Goal: Check status: Check status

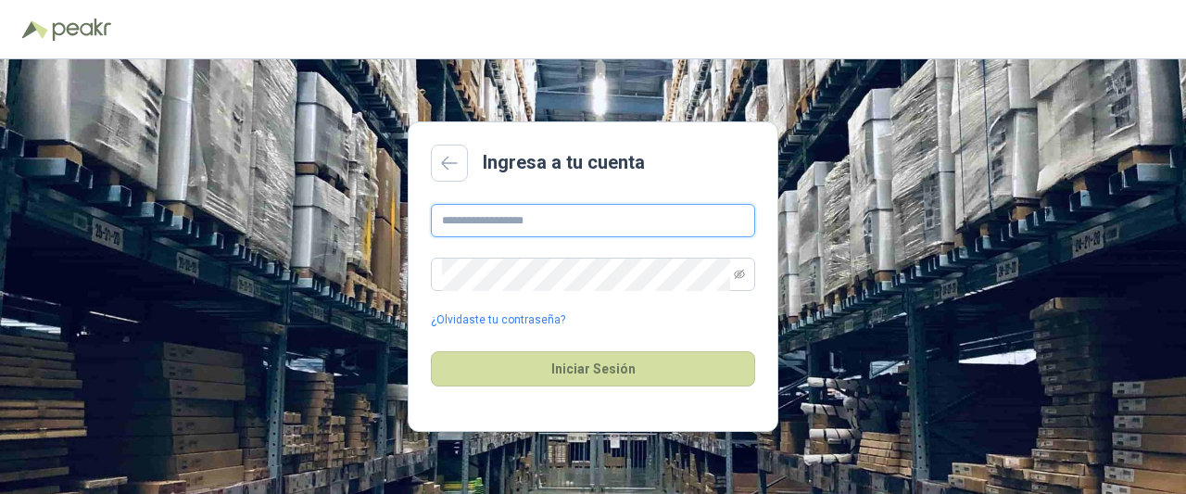
click at [543, 225] on input "text" at bounding box center [593, 220] width 324 height 33
paste input "**********"
type input "**********"
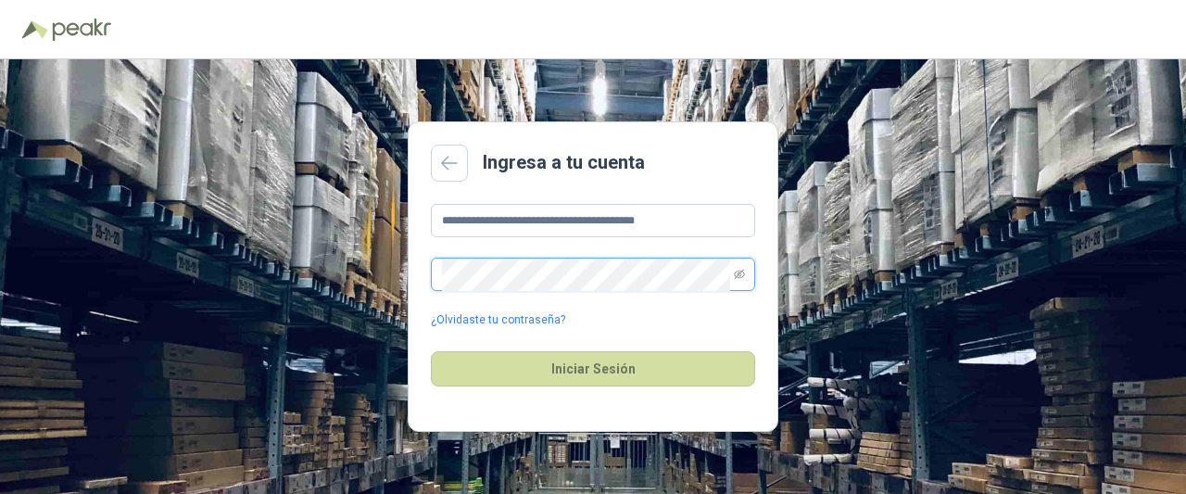
click at [431, 351] on button "Iniciar Sesión" at bounding box center [593, 368] width 324 height 35
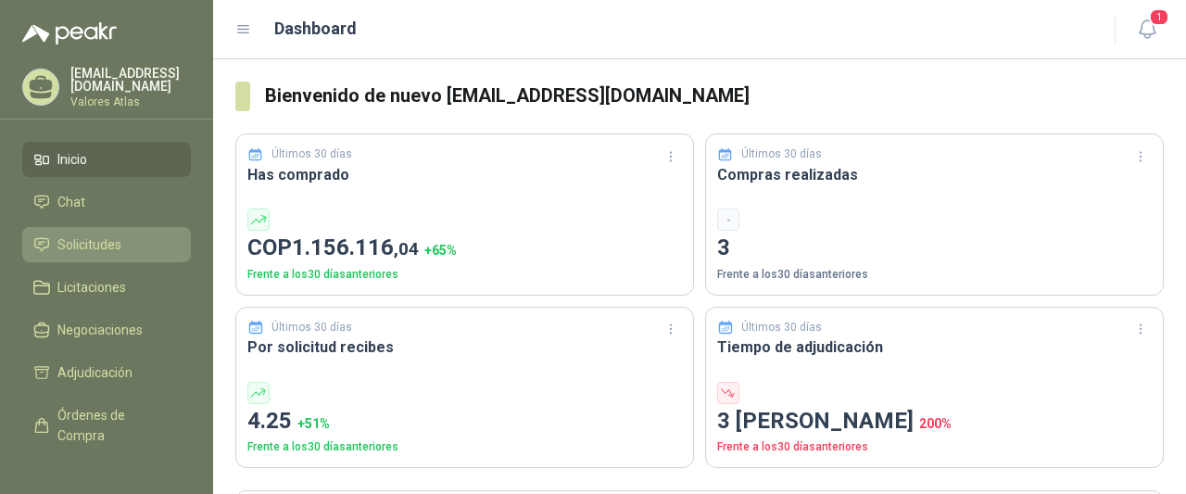
click at [58, 251] on link "Solicitudes" at bounding box center [106, 244] width 169 height 35
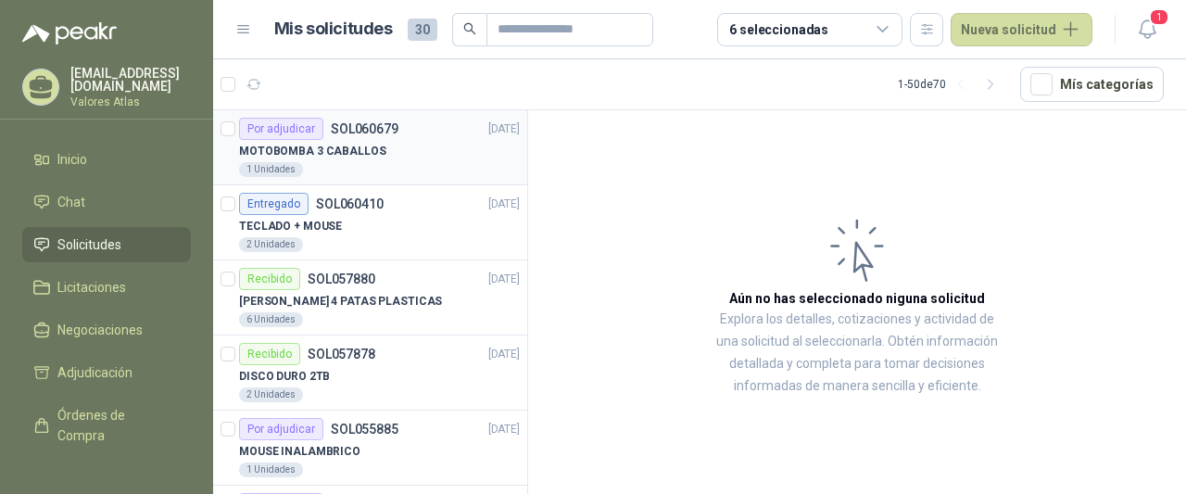
click at [336, 152] on p "MOTOBOMBA 3 CABALLOS" at bounding box center [312, 152] width 147 height 18
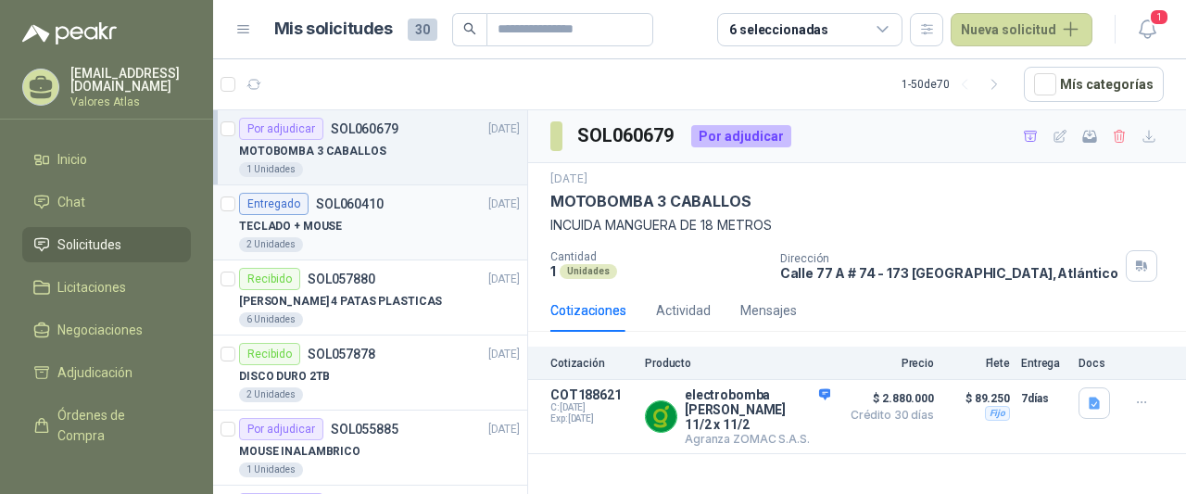
click at [384, 222] on div "TECLADO + MOUSE" at bounding box center [379, 226] width 281 height 22
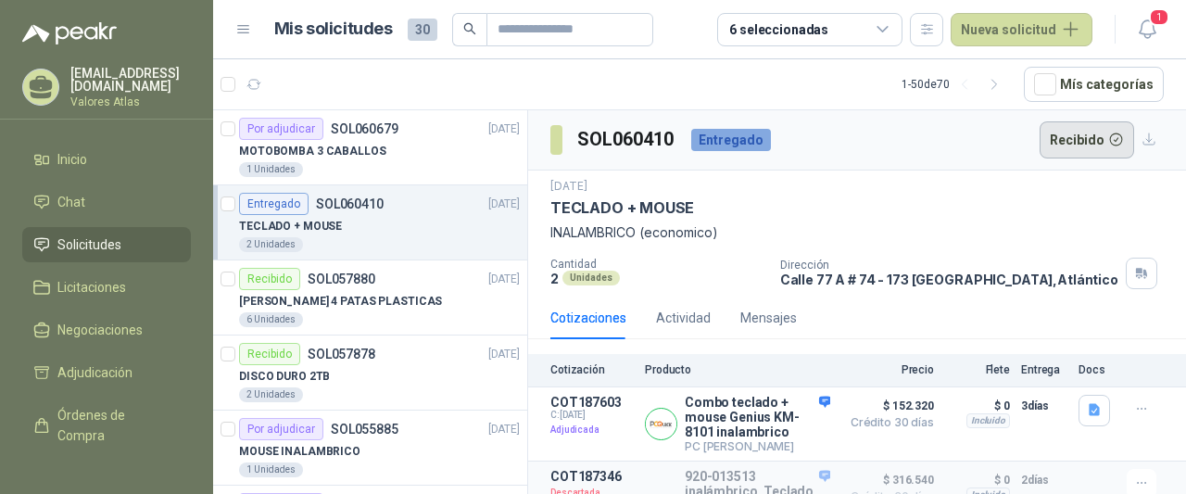
click at [1074, 134] on button "Recibido" at bounding box center [1086, 139] width 95 height 37
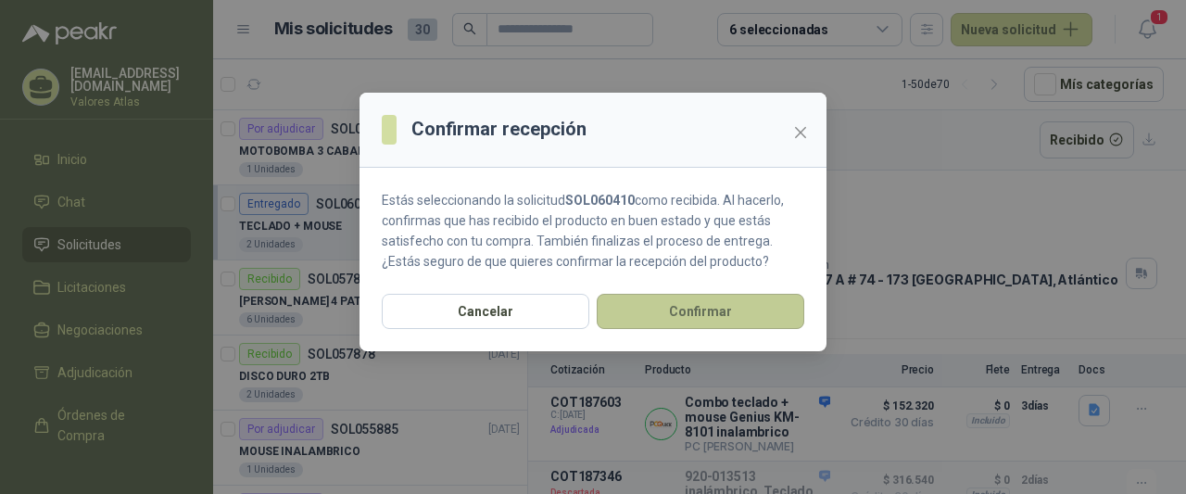
click at [773, 314] on button "Confirmar" at bounding box center [701, 311] width 208 height 35
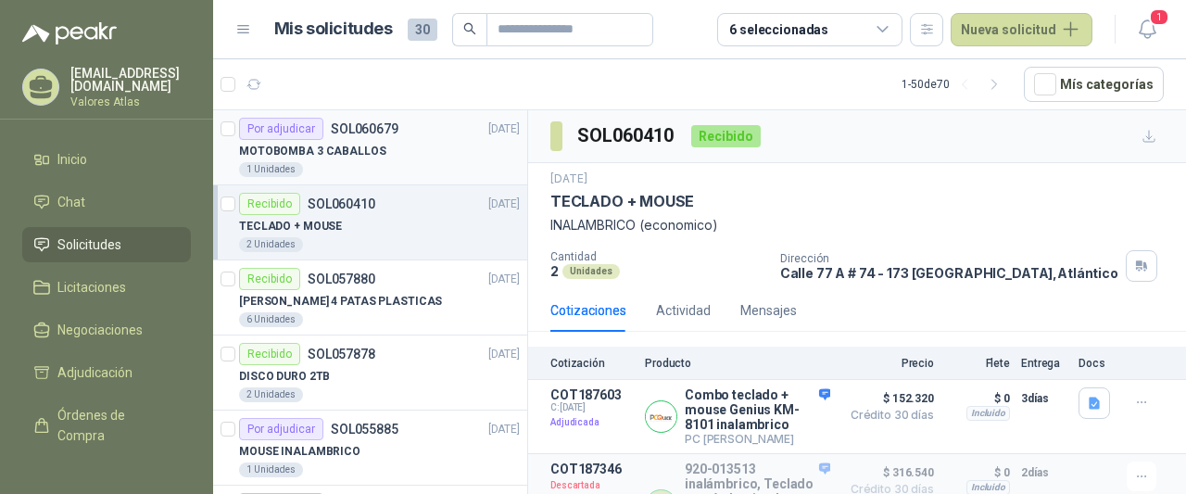
click at [390, 153] on div "MOTOBOMBA 3 CABALLOS" at bounding box center [379, 151] width 281 height 22
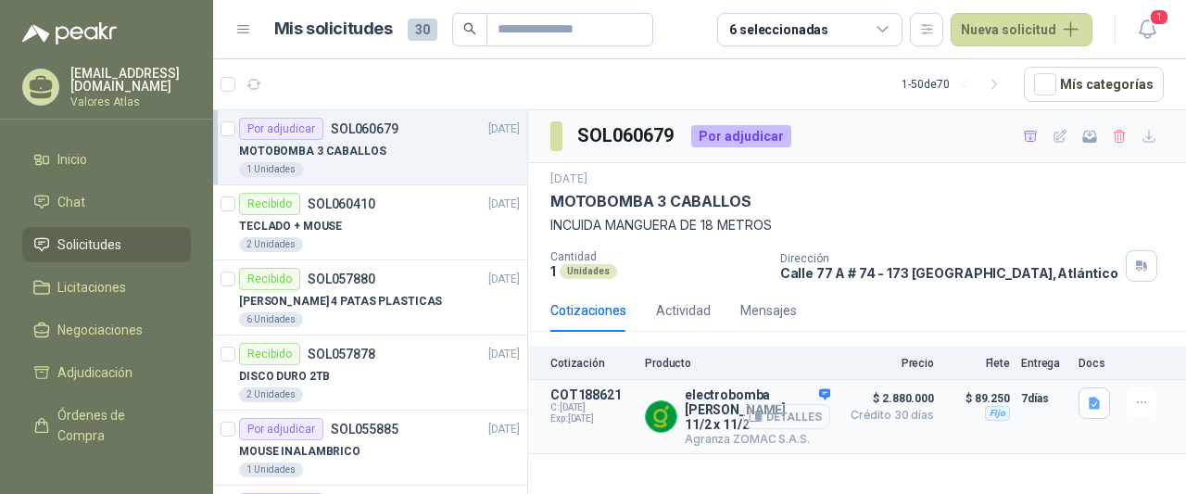
click at [774, 404] on button "Detalles" at bounding box center [786, 416] width 87 height 25
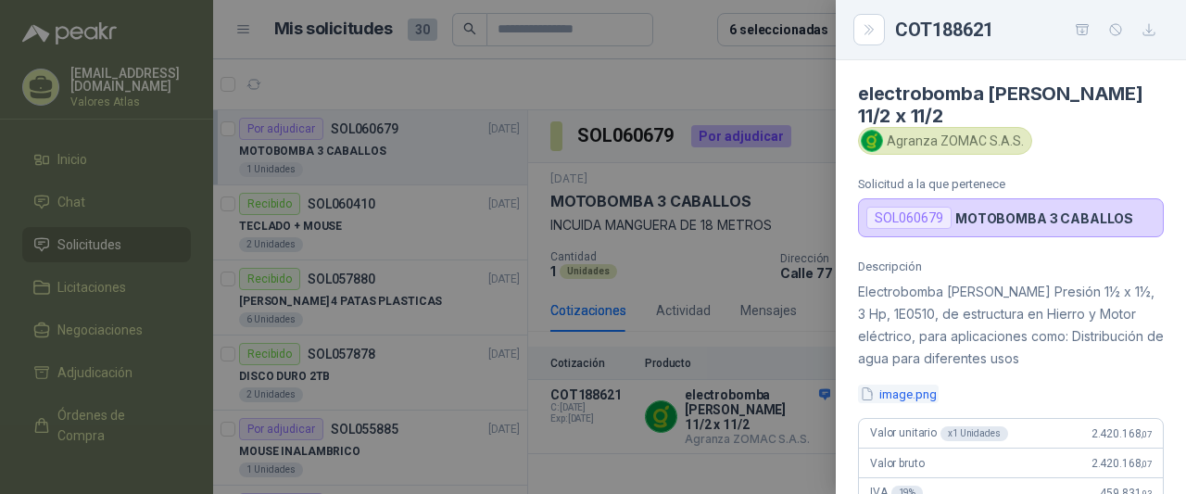
click at [887, 384] on button "image.png" at bounding box center [898, 393] width 81 height 19
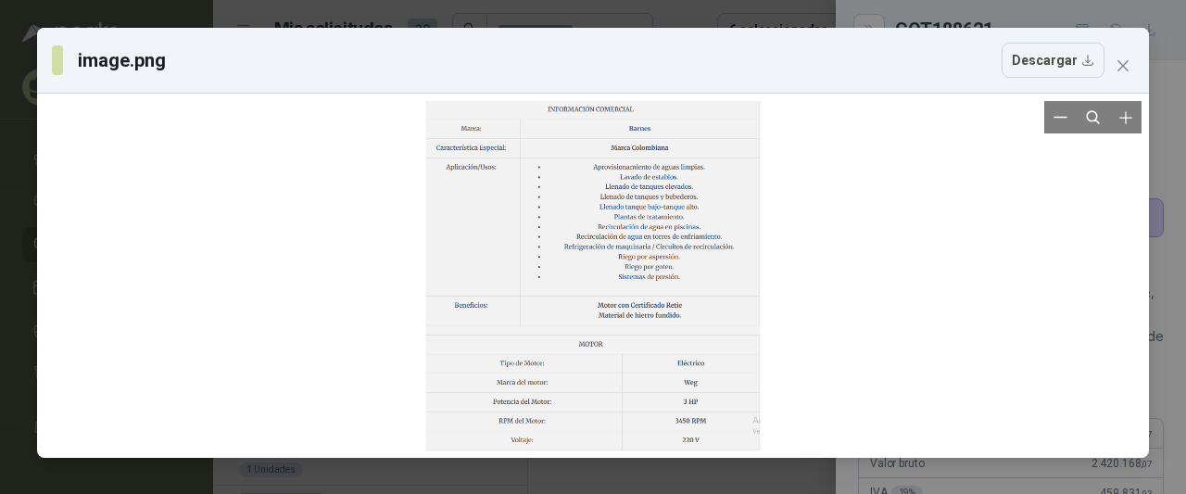
click at [663, 220] on div at bounding box center [593, 275] width 334 height 349
click at [658, 145] on div at bounding box center [593, 275] width 334 height 349
click at [684, 266] on div at bounding box center [593, 275] width 334 height 349
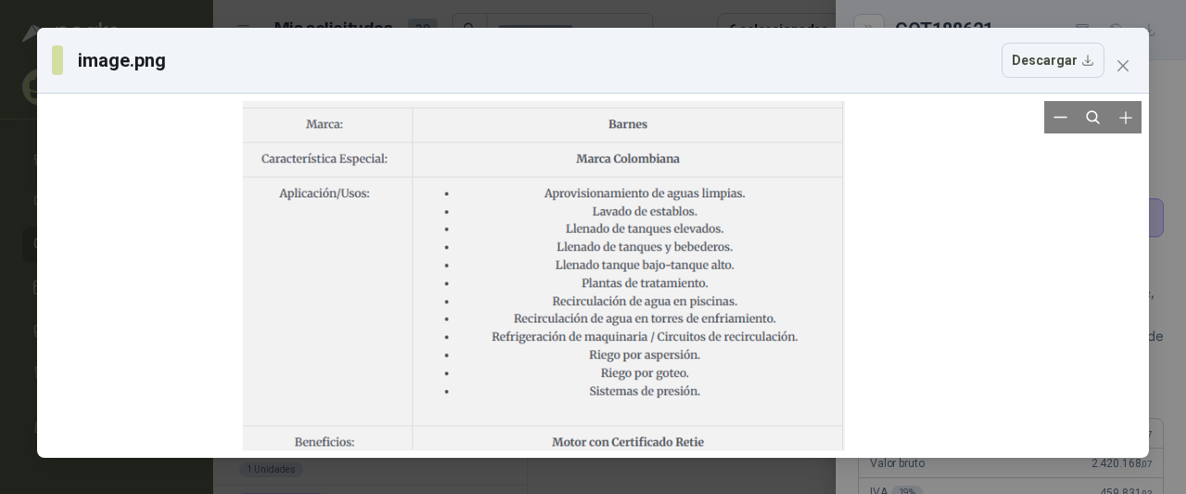
drag, startPoint x: 717, startPoint y: 226, endPoint x: 701, endPoint y: 329, distance: 104.0
click at [701, 329] on div at bounding box center [544, 389] width 602 height 629
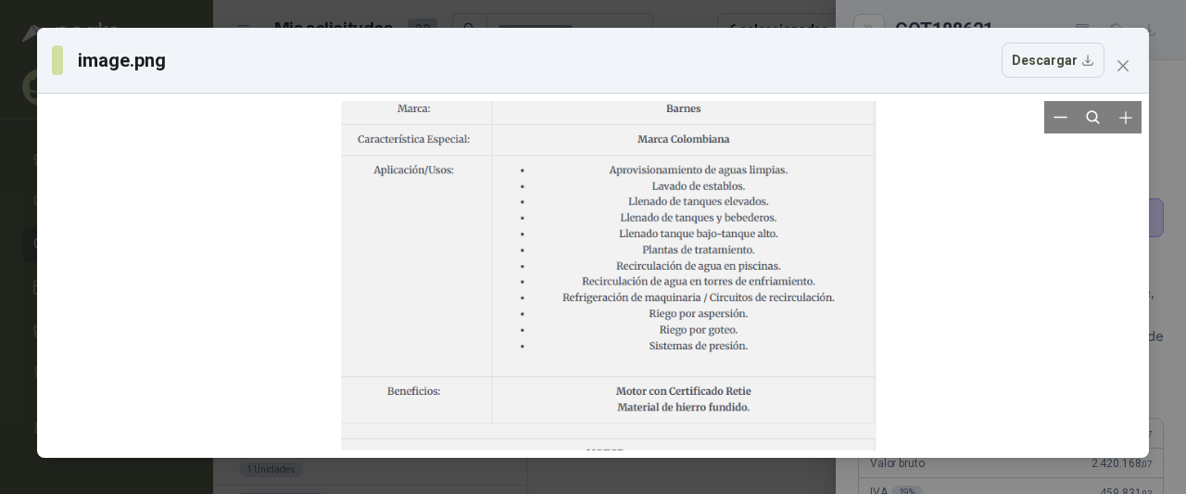
drag, startPoint x: 782, startPoint y: 355, endPoint x: 797, endPoint y: 212, distance: 143.4
click at [797, 220] on div at bounding box center [608, 344] width 535 height 559
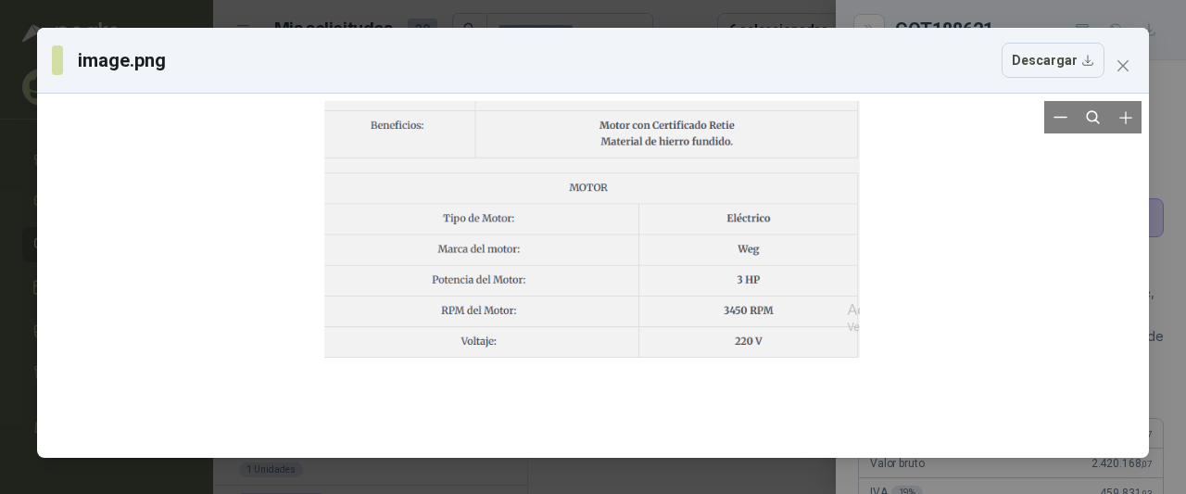
drag, startPoint x: 775, startPoint y: 334, endPoint x: 774, endPoint y: 214, distance: 120.4
click at [774, 214] on div at bounding box center [591, 78] width 535 height 559
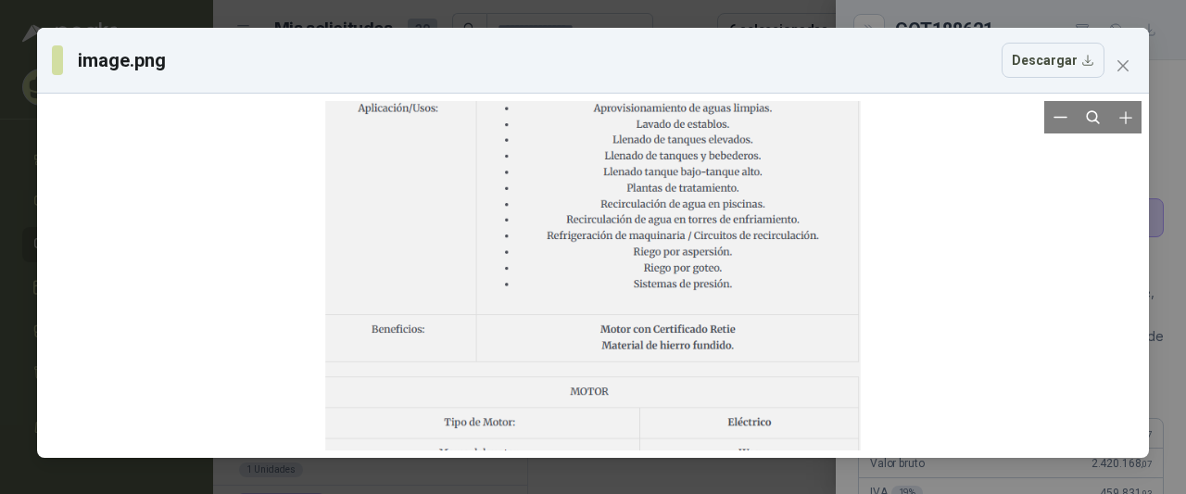
click at [771, 381] on div at bounding box center [592, 282] width 535 height 559
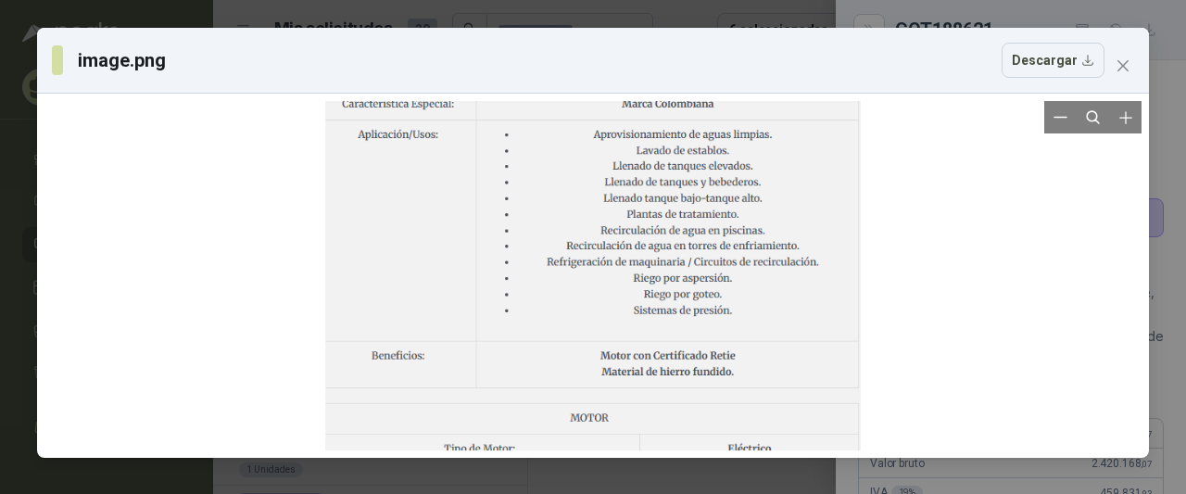
drag, startPoint x: 812, startPoint y: 298, endPoint x: 827, endPoint y: 304, distance: 16.7
click at [812, 308] on div at bounding box center [592, 308] width 535 height 559
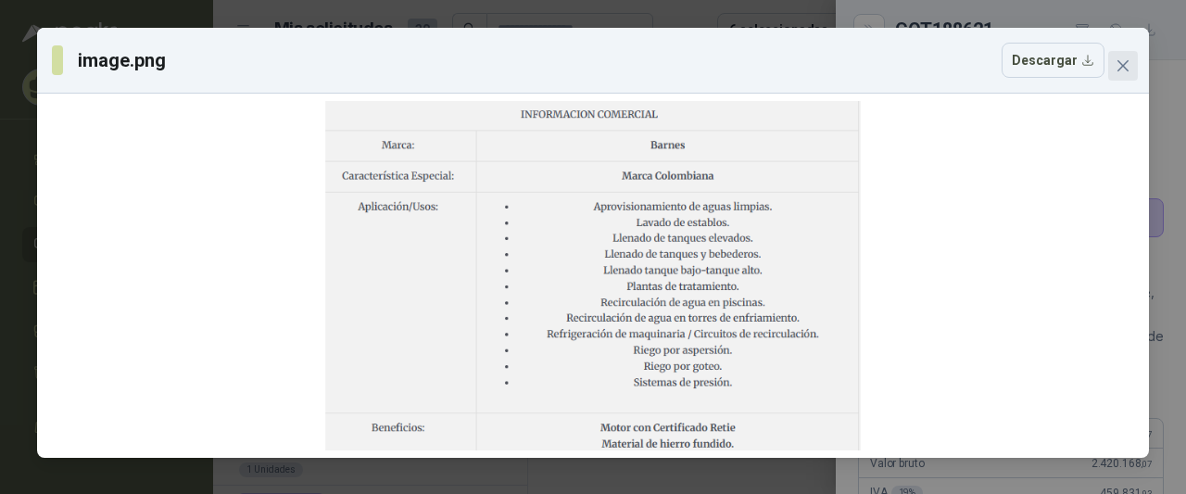
click at [1121, 59] on icon "close" at bounding box center [1122, 65] width 15 height 15
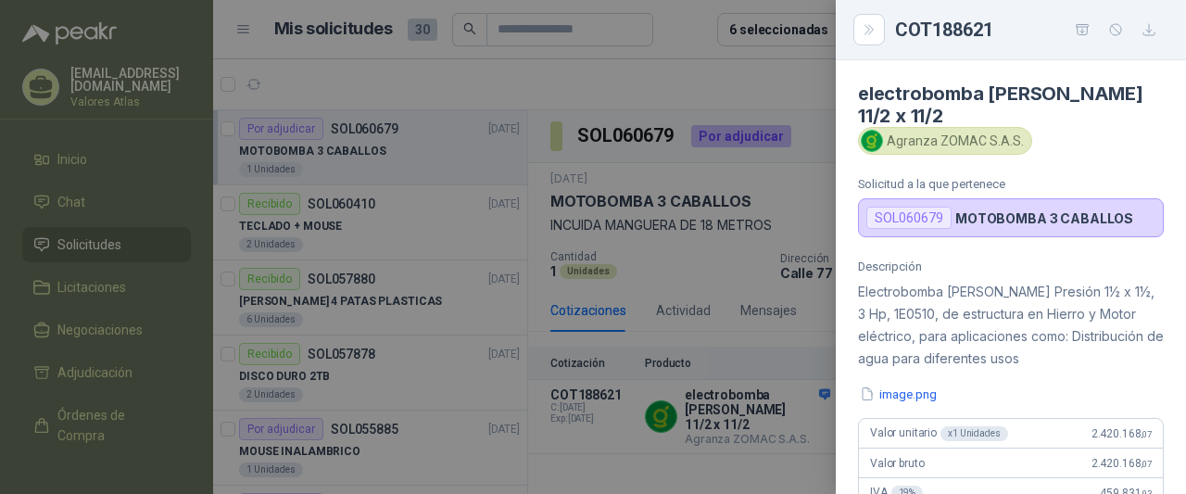
click at [655, 144] on div at bounding box center [593, 247] width 1186 height 494
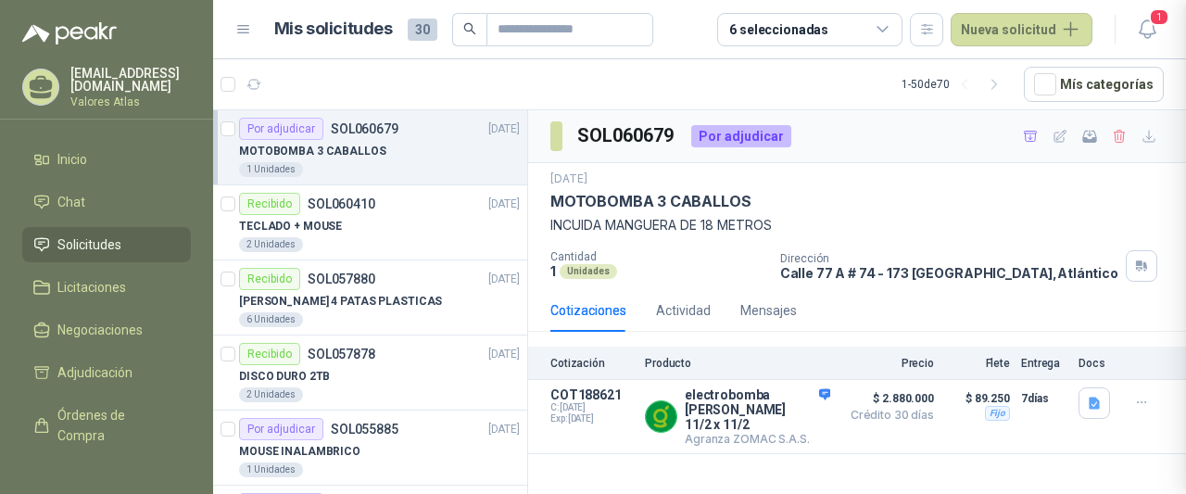
scroll to position [556, 0]
click at [797, 413] on button "Detalles" at bounding box center [786, 416] width 87 height 25
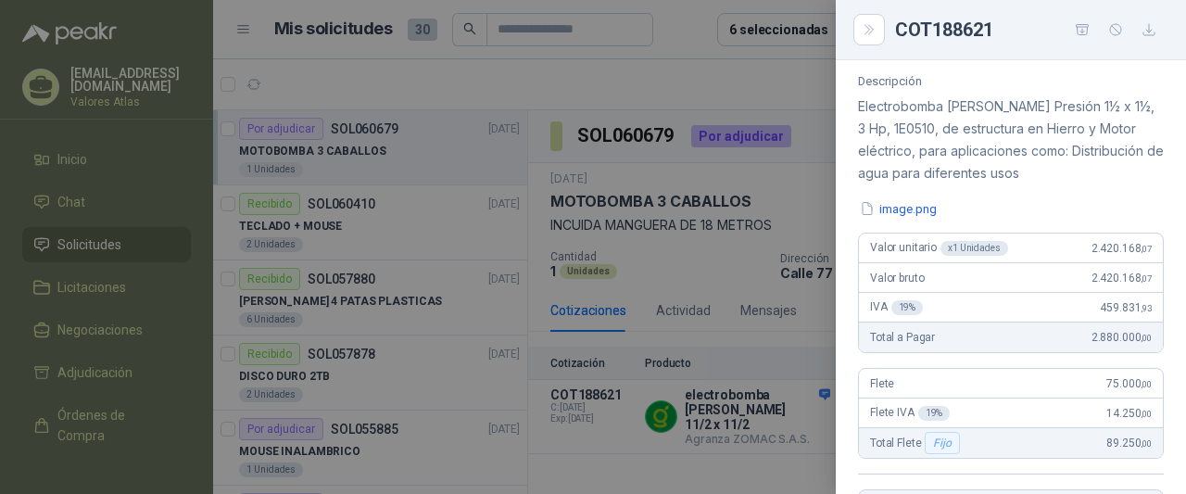
scroll to position [93, 0]
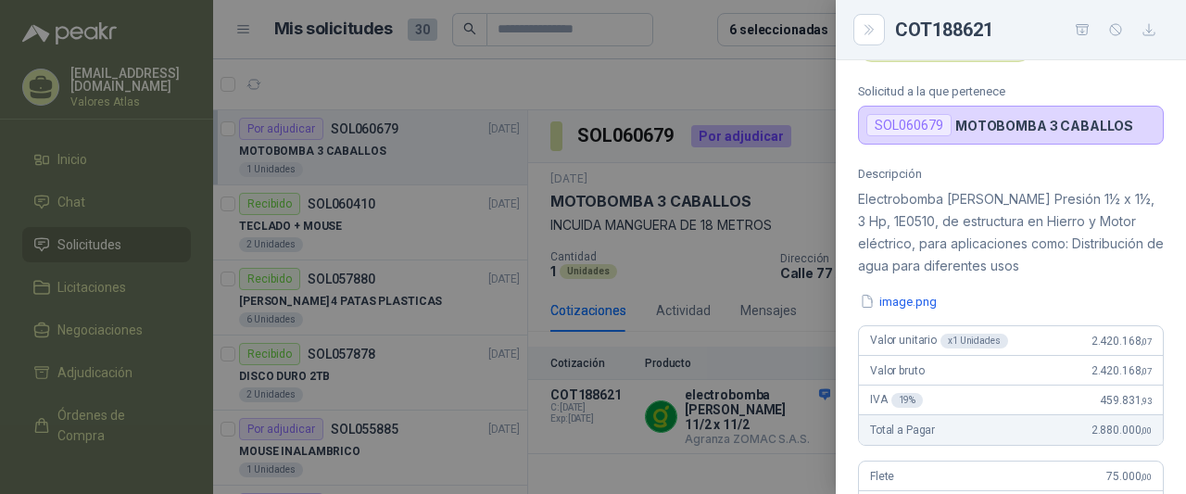
click at [741, 191] on div at bounding box center [593, 247] width 1186 height 494
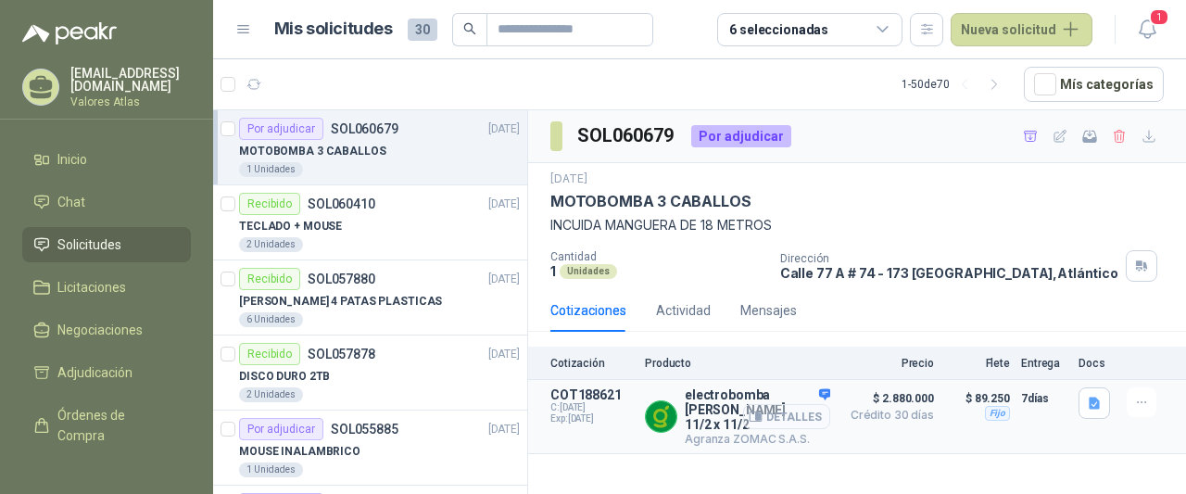
click at [786, 404] on button "Detalles" at bounding box center [786, 416] width 87 height 25
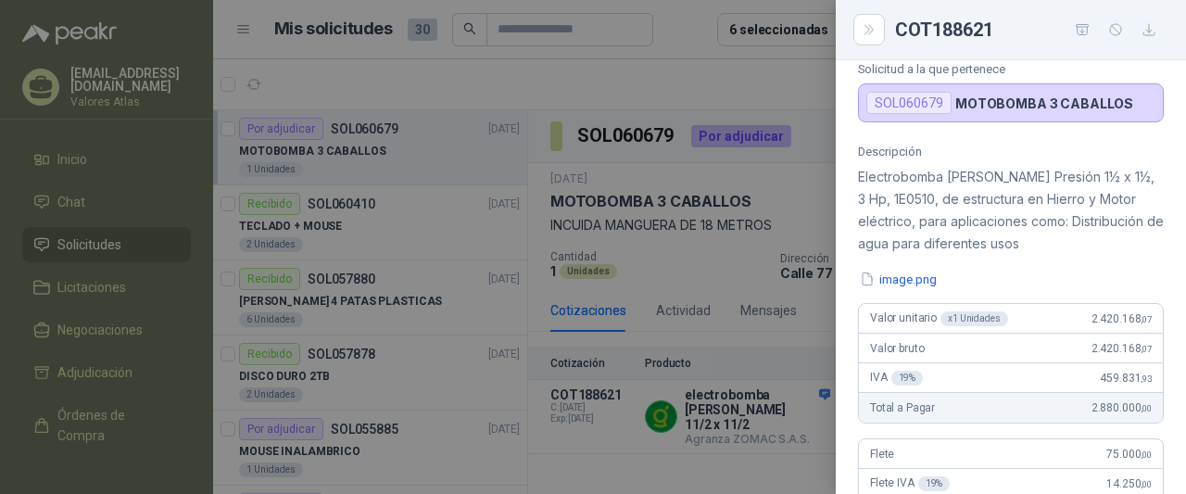
scroll to position [0, 0]
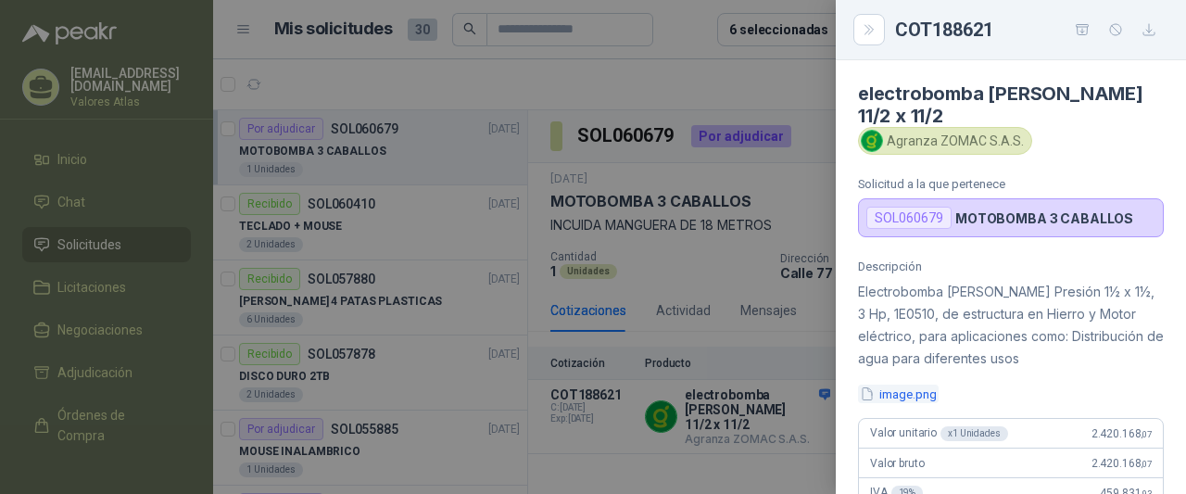
click at [889, 384] on button "image.png" at bounding box center [898, 393] width 81 height 19
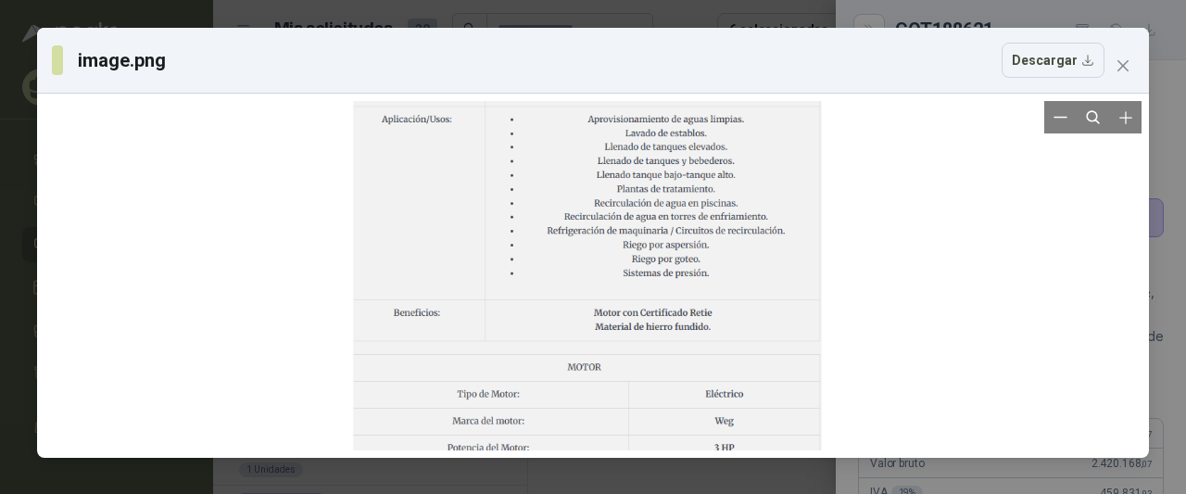
drag, startPoint x: 777, startPoint y: 385, endPoint x: 772, endPoint y: 260, distance: 125.2
click at [772, 274] on div at bounding box center [587, 271] width 468 height 489
click at [772, 221] on div at bounding box center [587, 271] width 468 height 489
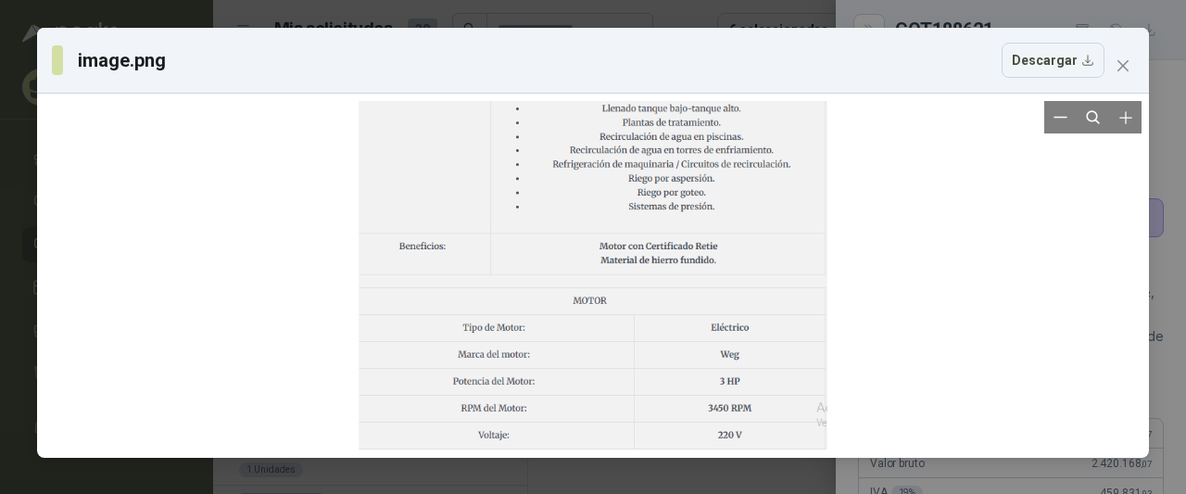
drag, startPoint x: 728, startPoint y: 361, endPoint x: 739, endPoint y: 222, distance: 139.4
click at [737, 239] on div at bounding box center [593, 204] width 468 height 489
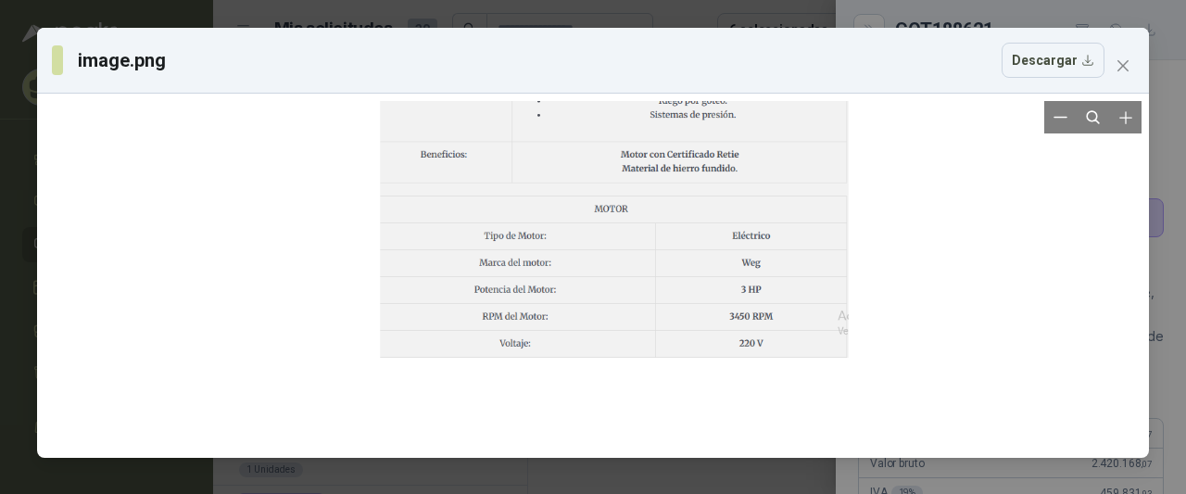
drag, startPoint x: 679, startPoint y: 338, endPoint x: 703, endPoint y: 246, distance: 94.8
click at [703, 249] on div at bounding box center [614, 112] width 468 height 489
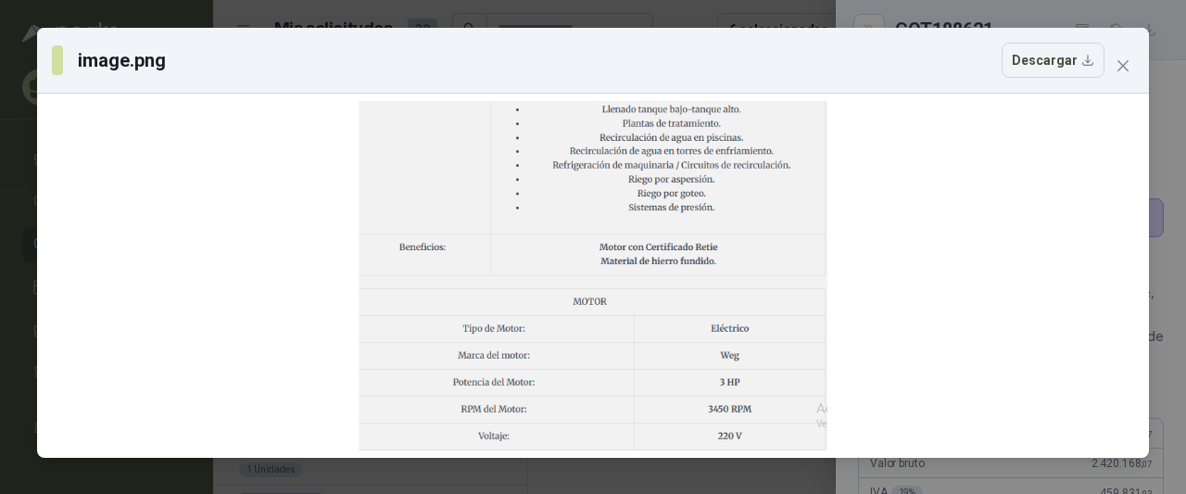
click at [884, 19] on div "image.png Descargar" at bounding box center [593, 247] width 1186 height 494
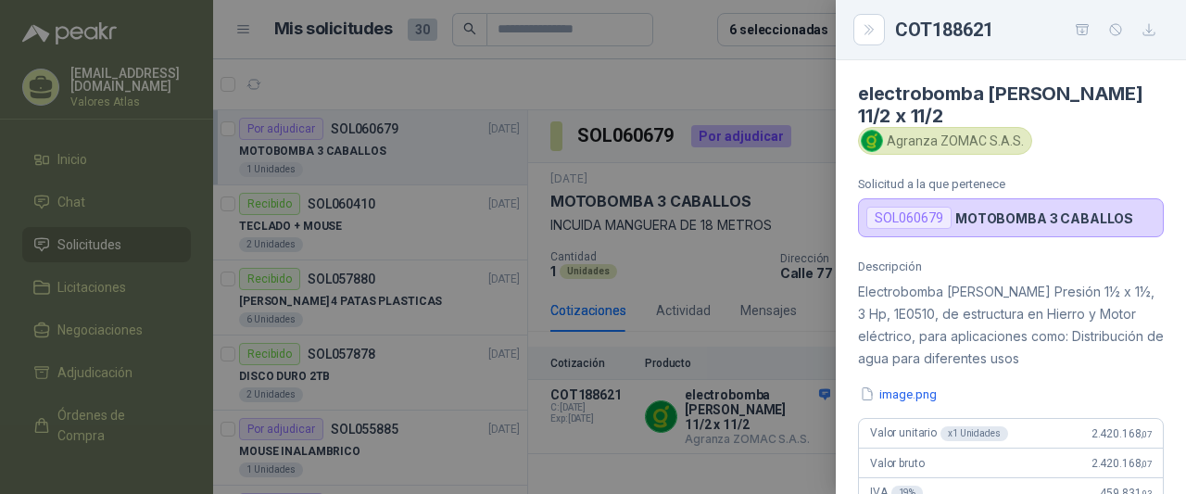
click at [787, 185] on div at bounding box center [593, 247] width 1186 height 494
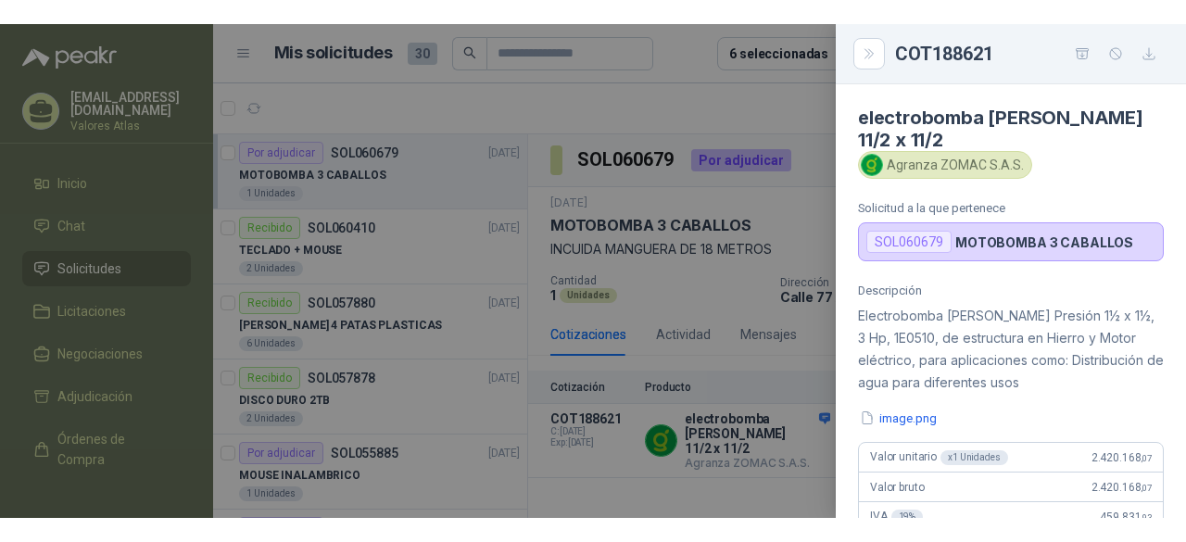
scroll to position [556, 0]
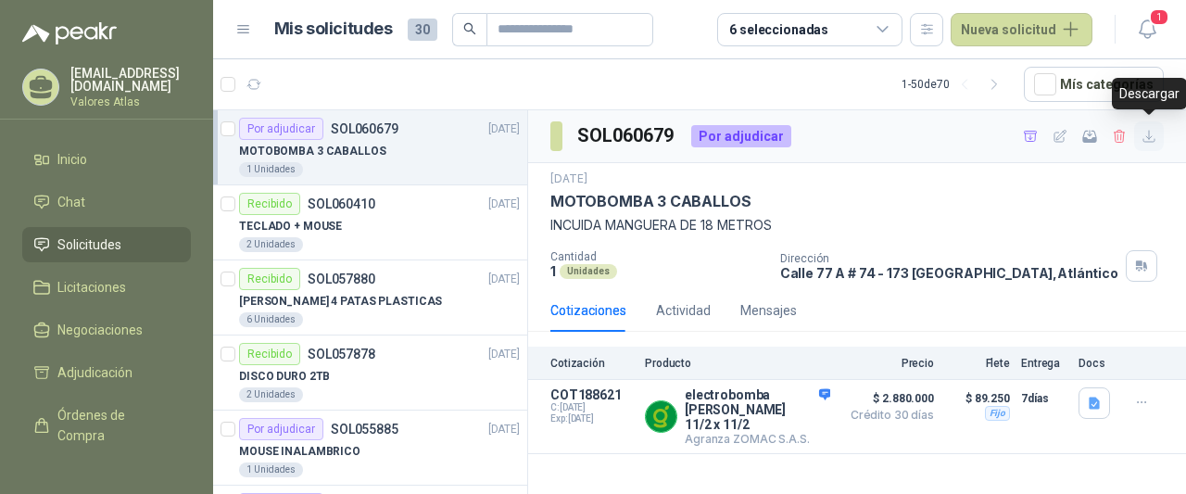
click at [1140, 134] on button "button" at bounding box center [1149, 136] width 30 height 30
